Goal: Share content: Share content

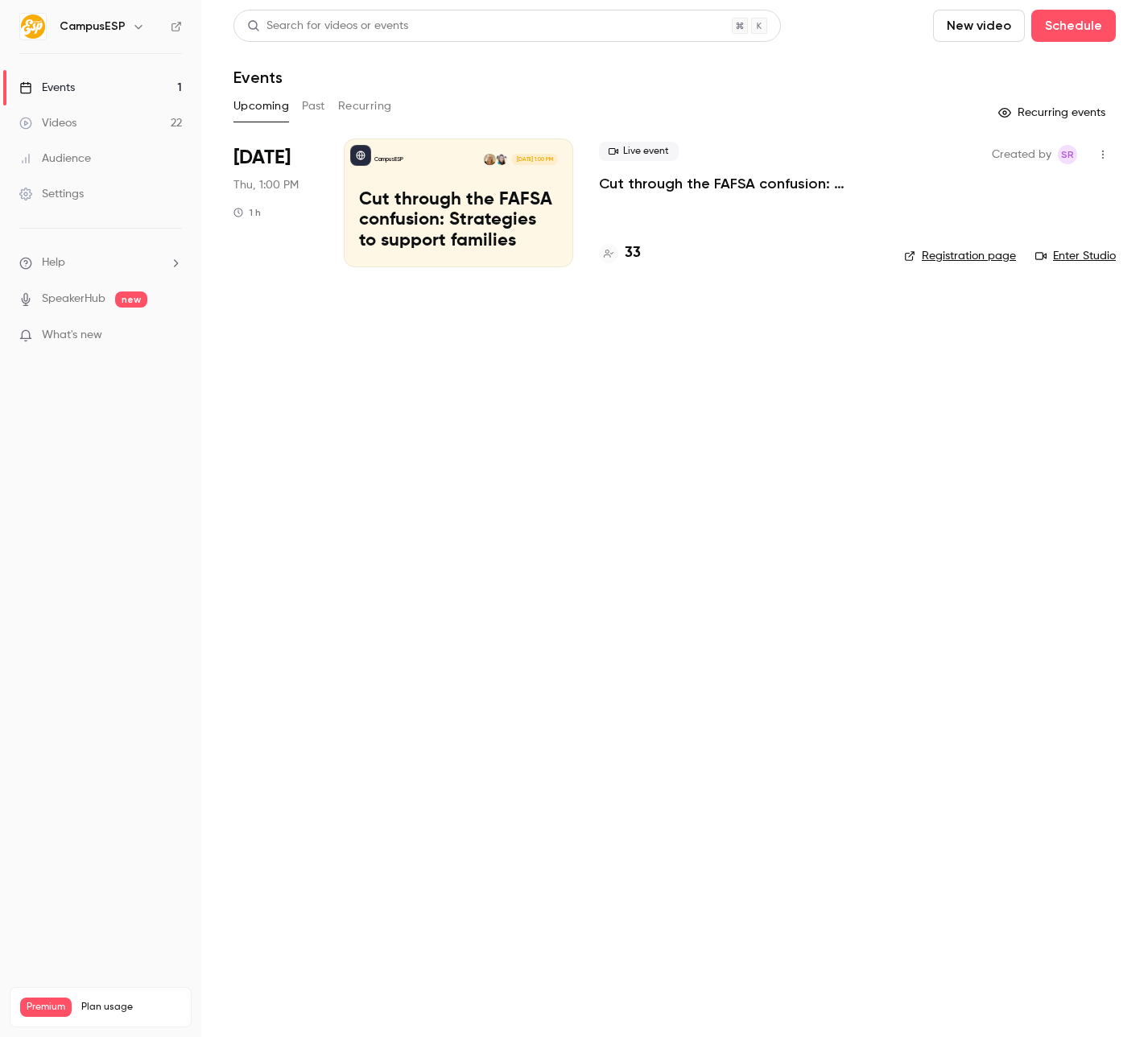
click at [304, 108] on button "Past" at bounding box center [313, 107] width 23 height 26
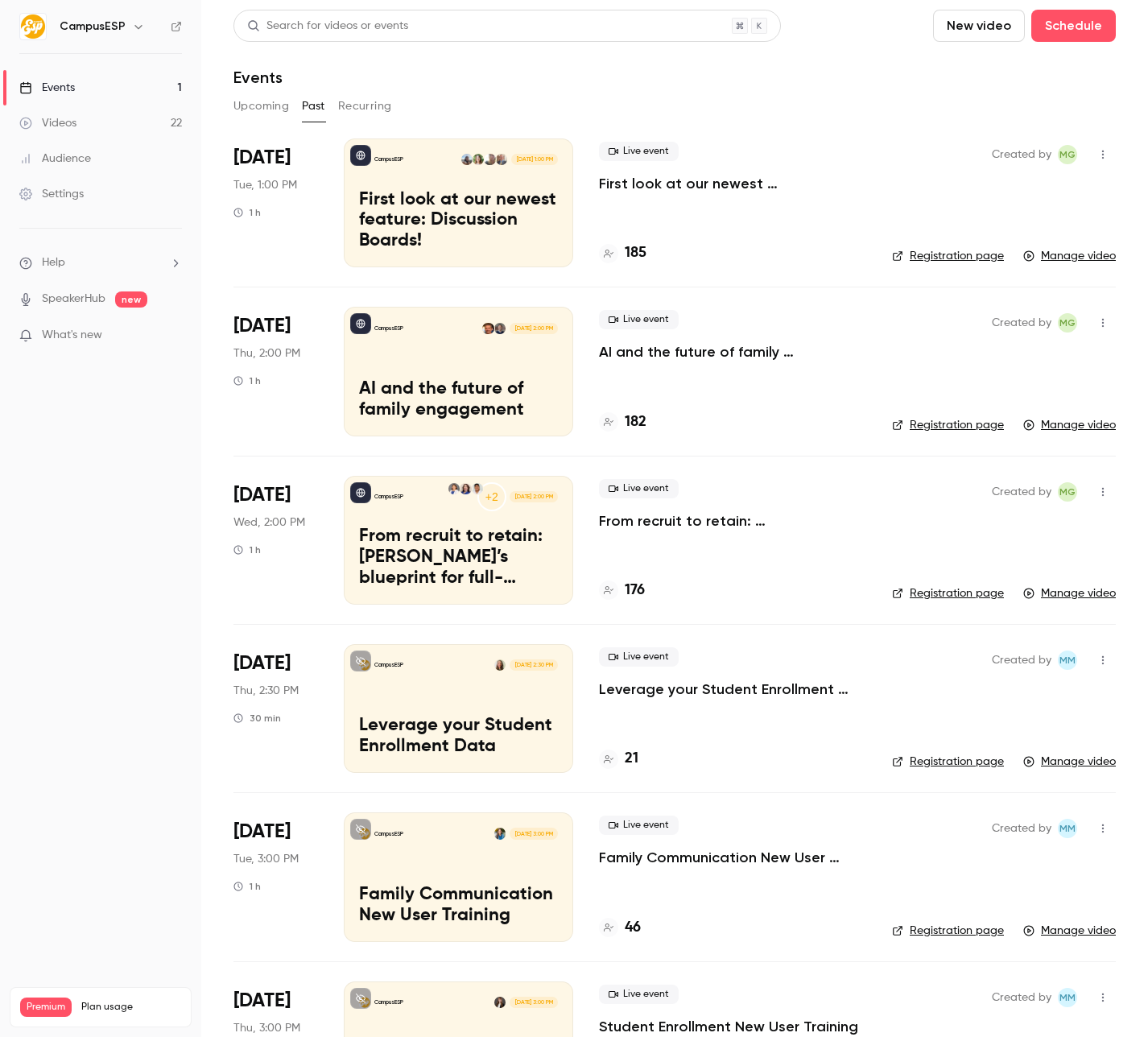
click at [455, 216] on p "First look at our newest feature: Discussion Boards!" at bounding box center [458, 220] width 199 height 62
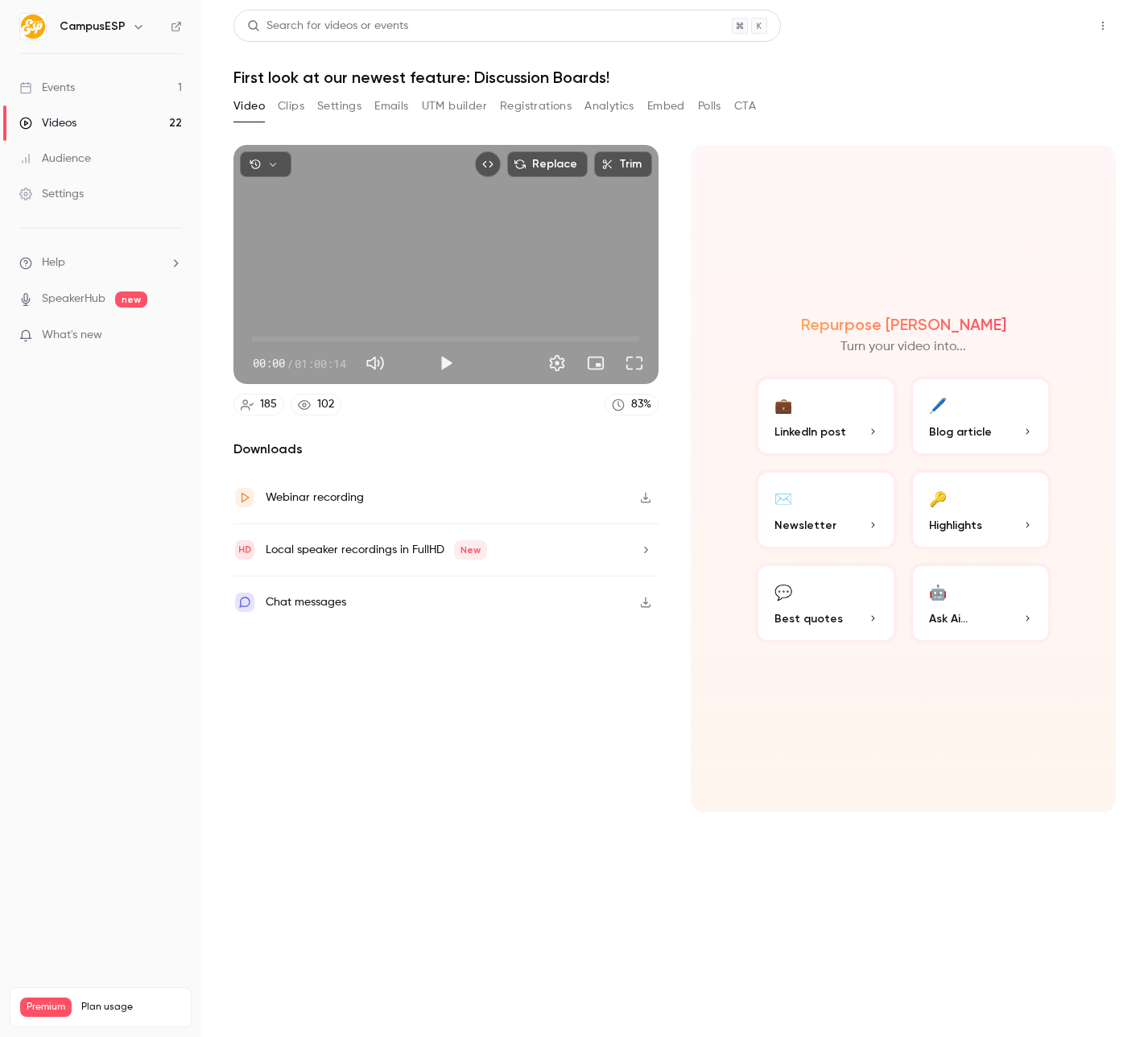
click at [1042, 29] on button "Share" at bounding box center [1045, 25] width 64 height 32
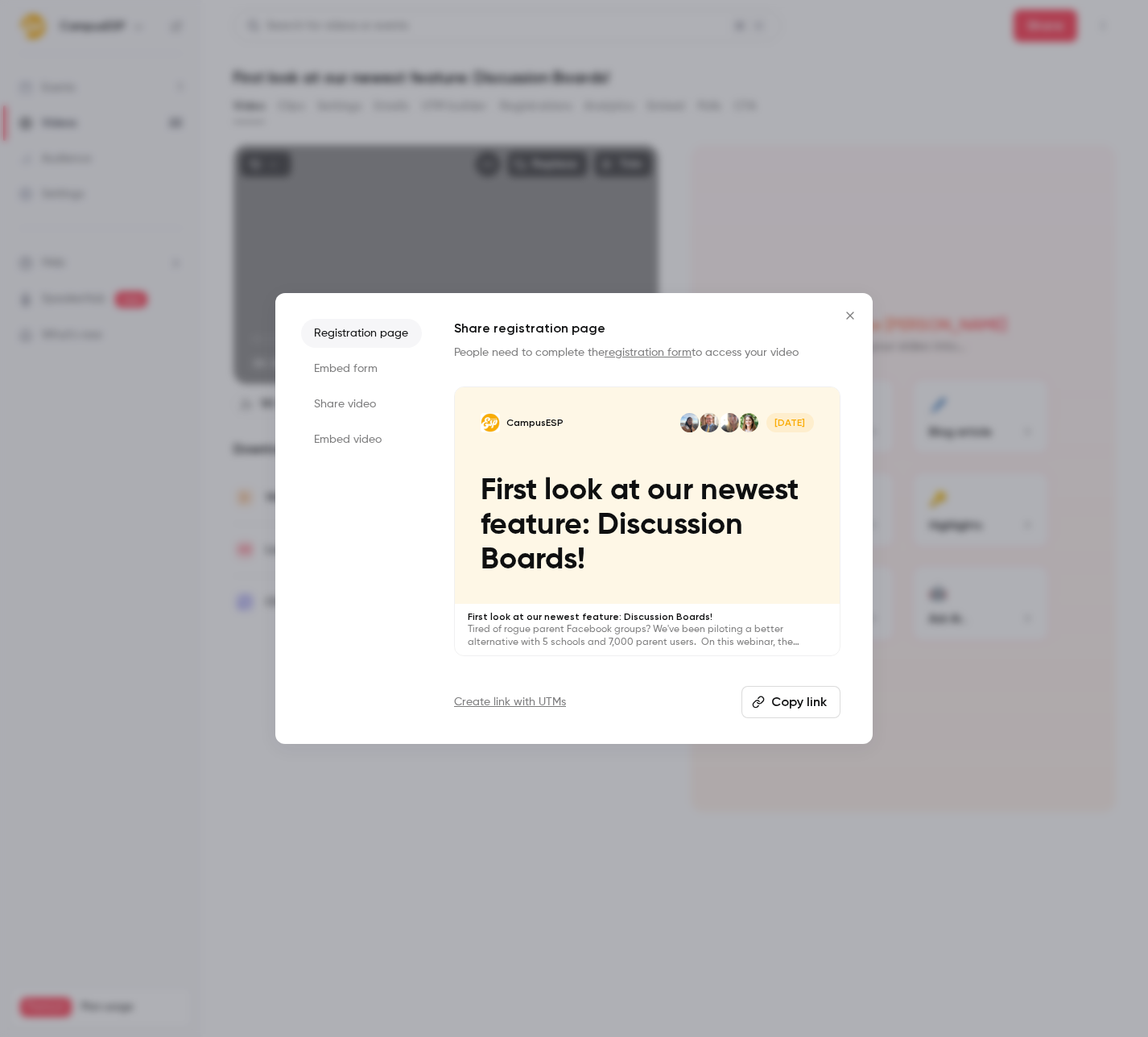
click at [351, 413] on li "Share video" at bounding box center [361, 404] width 120 height 29
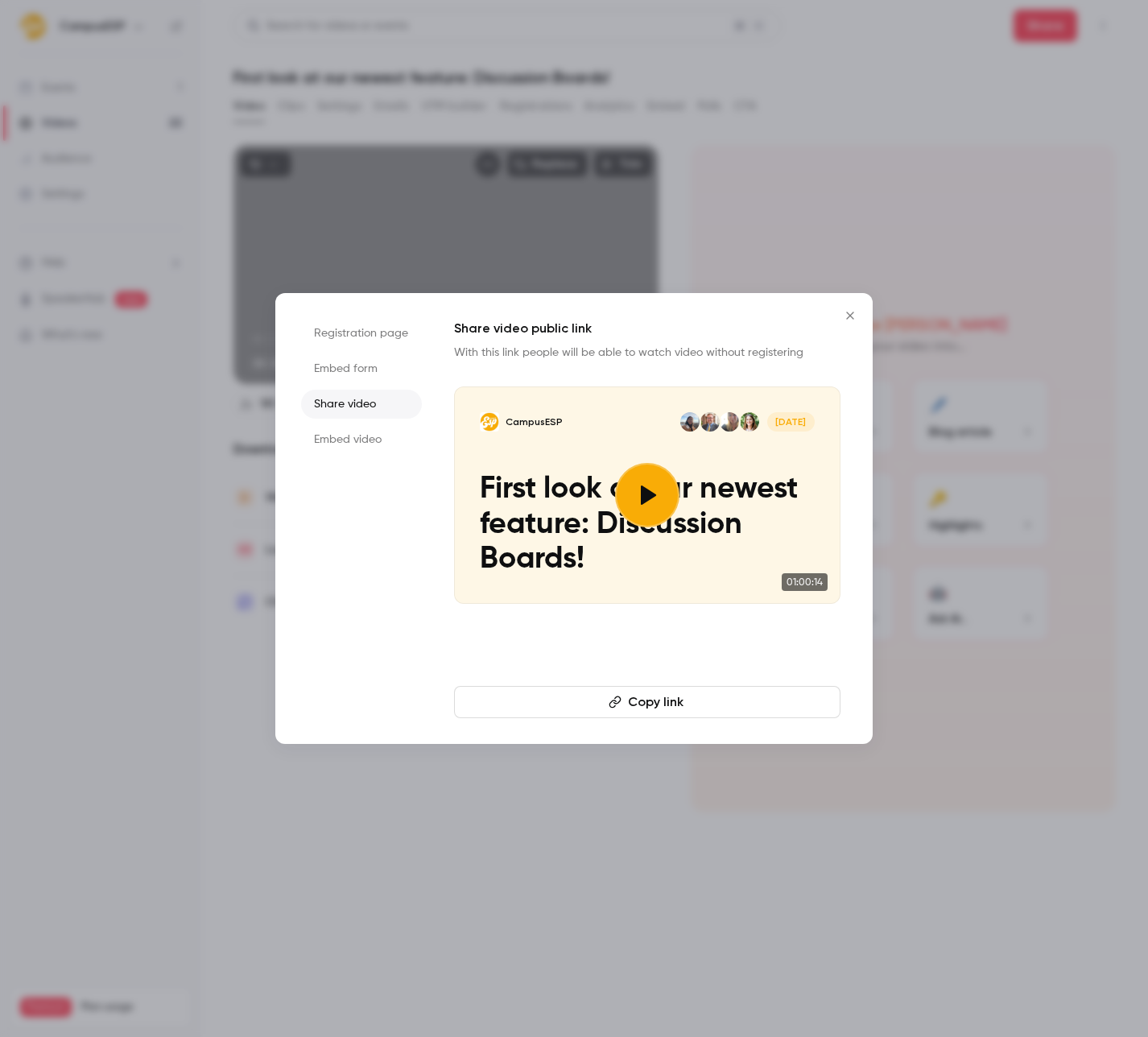
click at [704, 697] on button "Copy link" at bounding box center [647, 702] width 387 height 32
click at [850, 318] on icon "Close" at bounding box center [850, 316] width 20 height 13
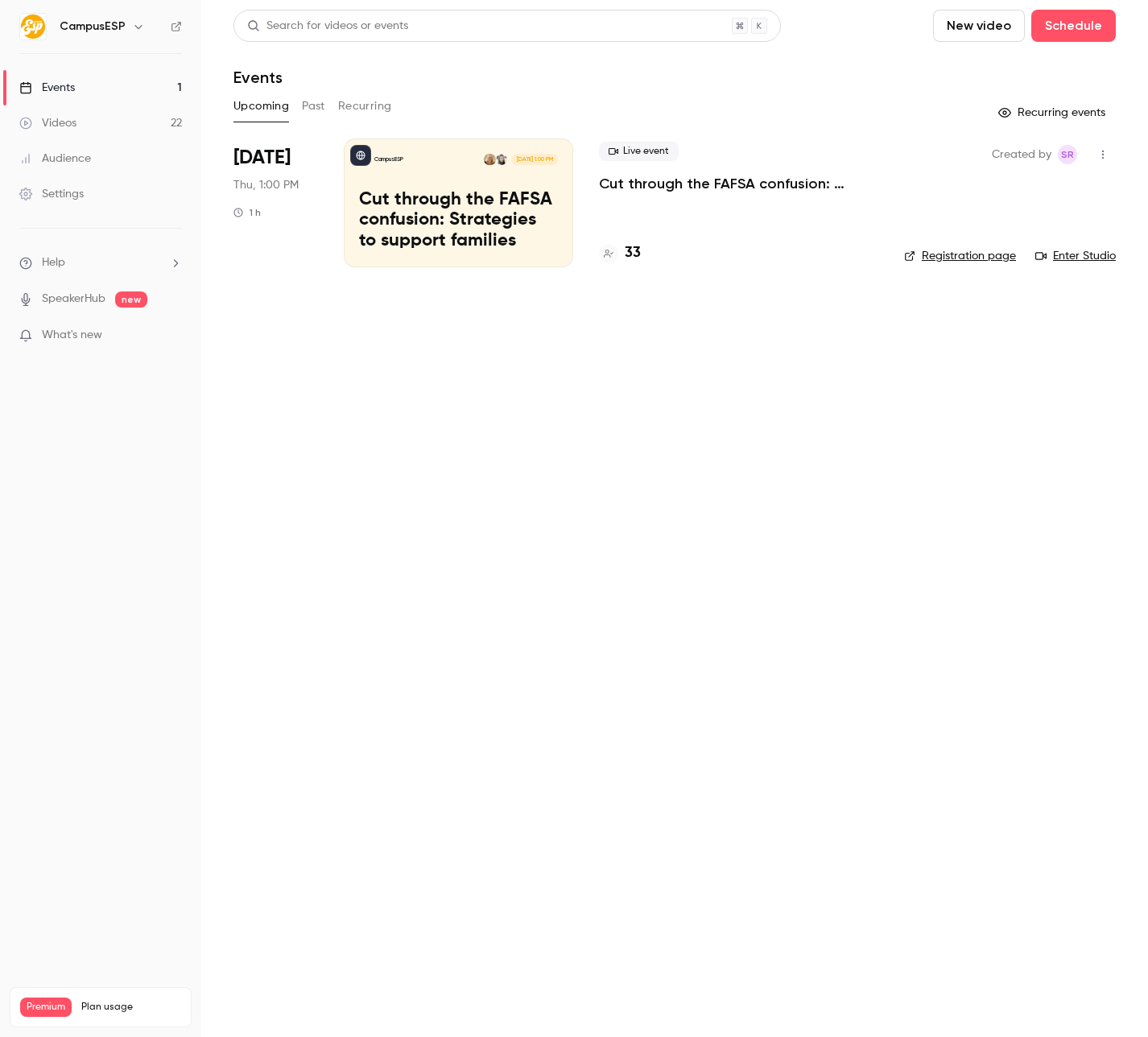
click at [319, 114] on button "Past" at bounding box center [313, 107] width 23 height 26
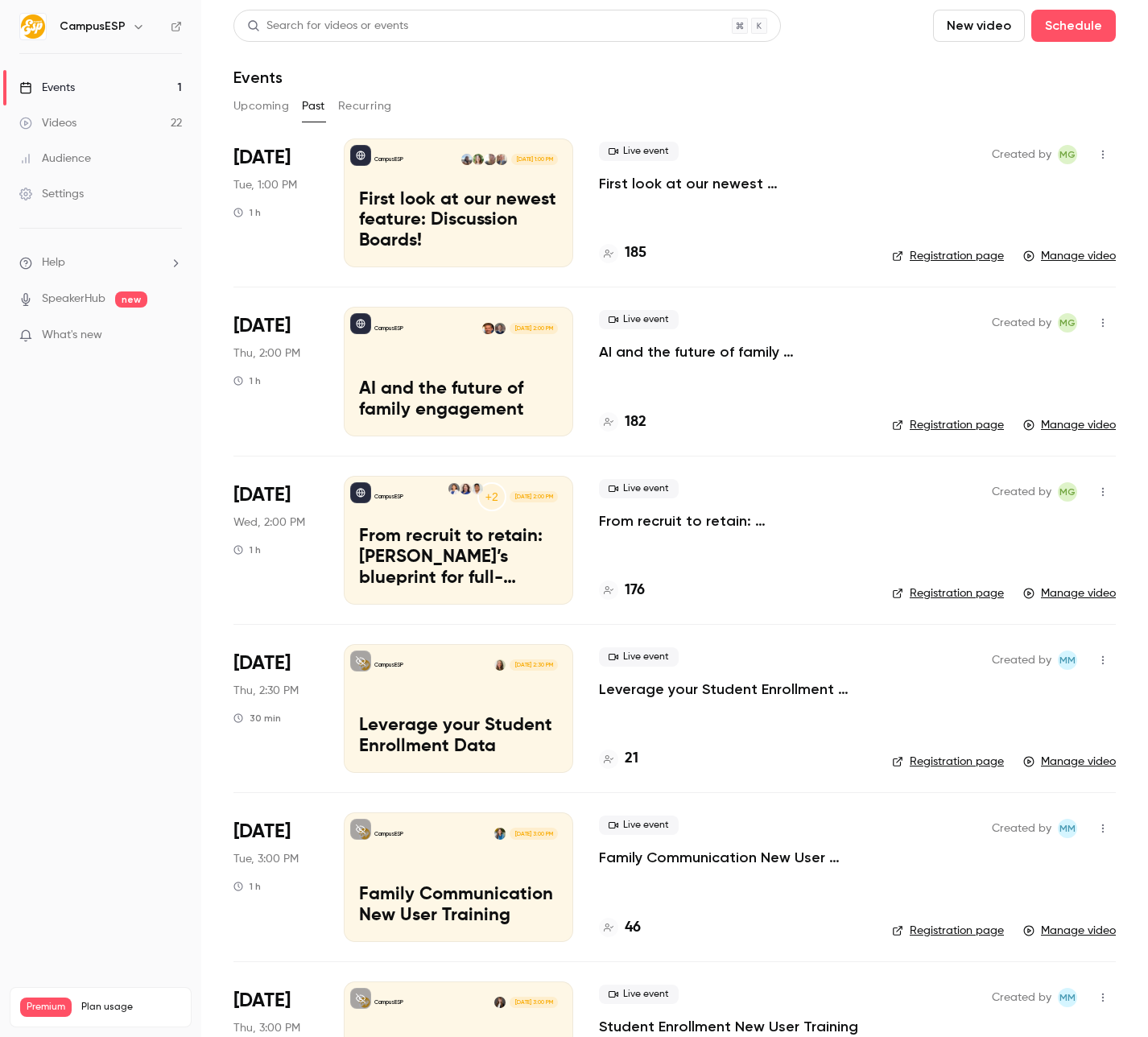
scroll to position [252, 0]
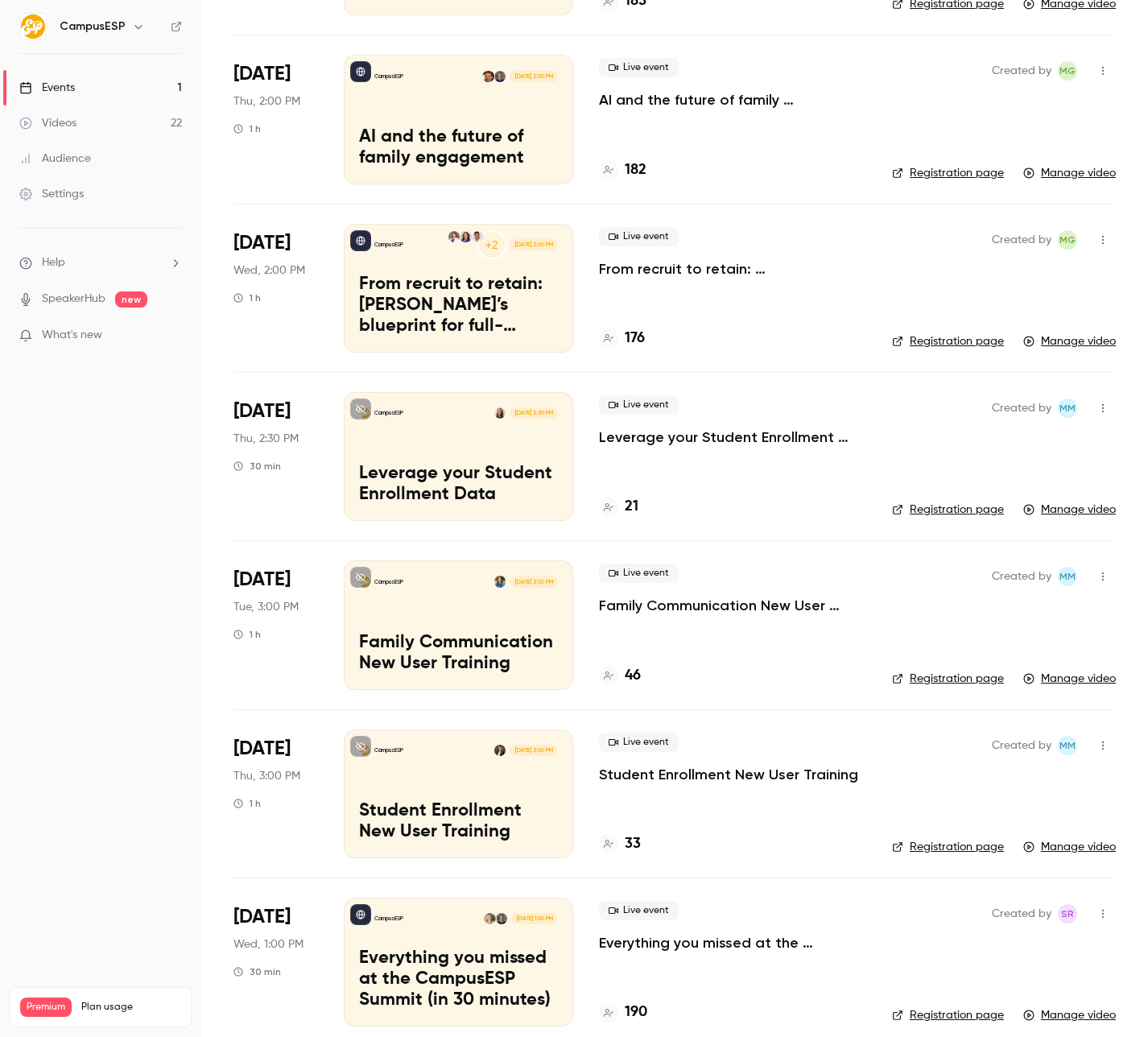
click at [497, 614] on div "CampusESP [DATE] 3:00 PM Family Communication New User Training" at bounding box center [459, 625] width 230 height 129
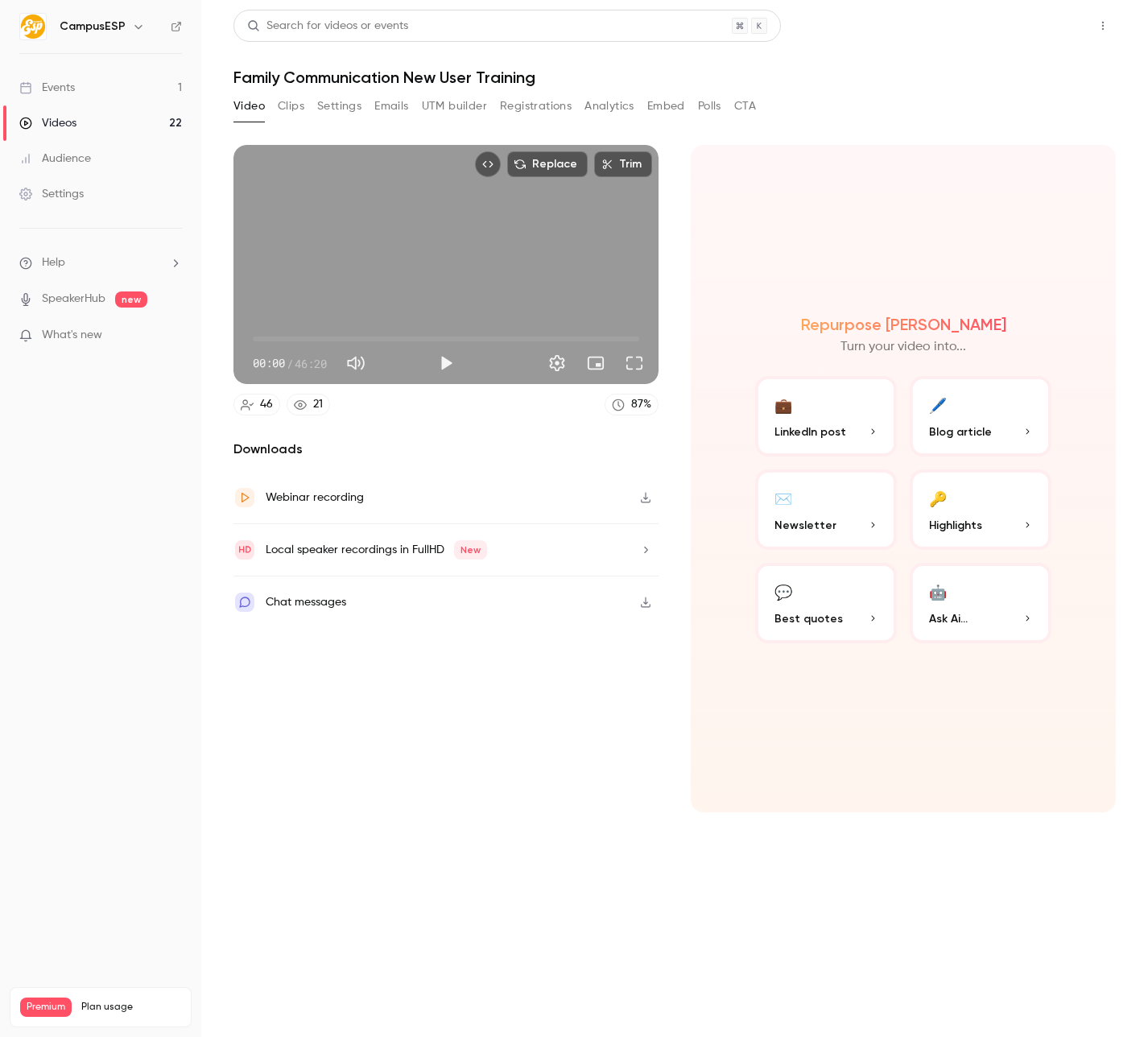
click at [1062, 26] on button "Share" at bounding box center [1045, 25] width 64 height 32
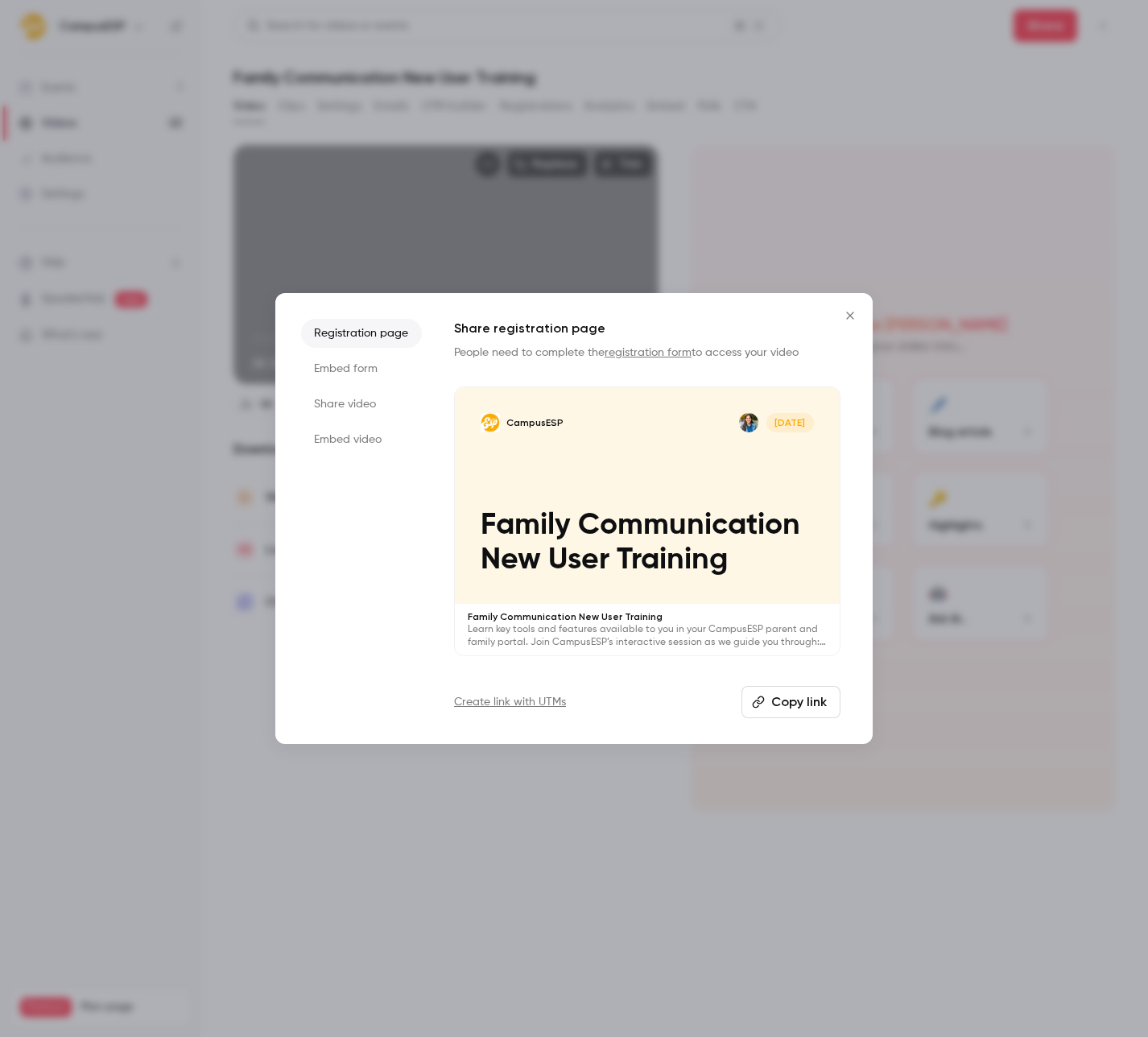
click at [759, 698] on icon "button" at bounding box center [758, 703] width 13 height 13
click at [387, 403] on li "Share video" at bounding box center [361, 404] width 120 height 29
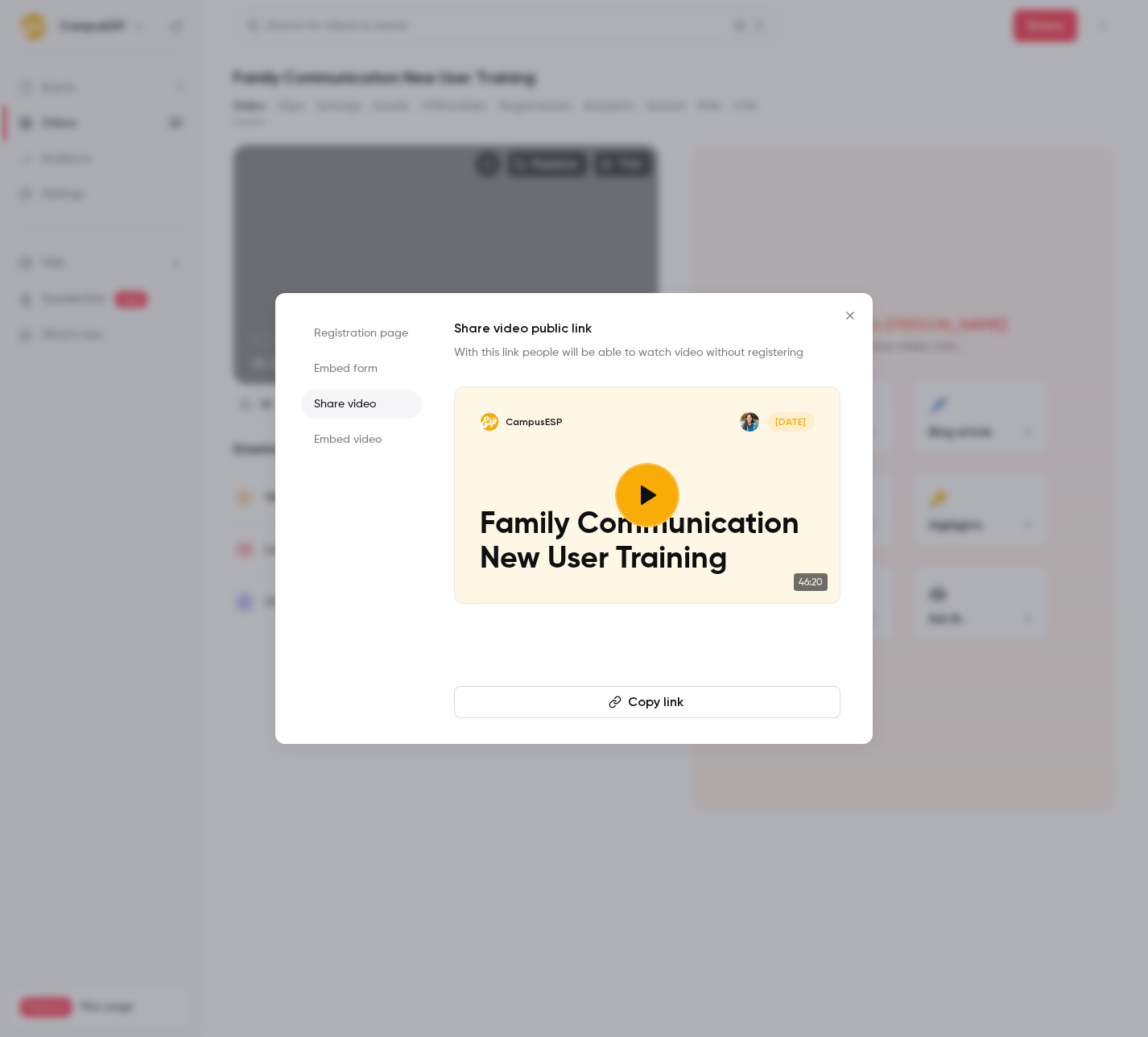
click at [670, 708] on button "Copy link" at bounding box center [647, 702] width 387 height 32
click at [851, 315] on icon "Close" at bounding box center [850, 316] width 20 height 13
